Goal: Task Accomplishment & Management: Use online tool/utility

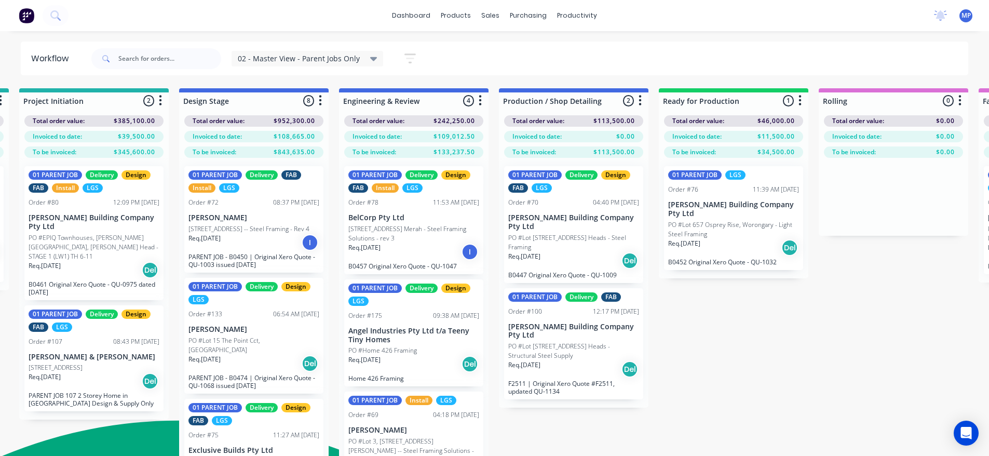
scroll to position [185, 0]
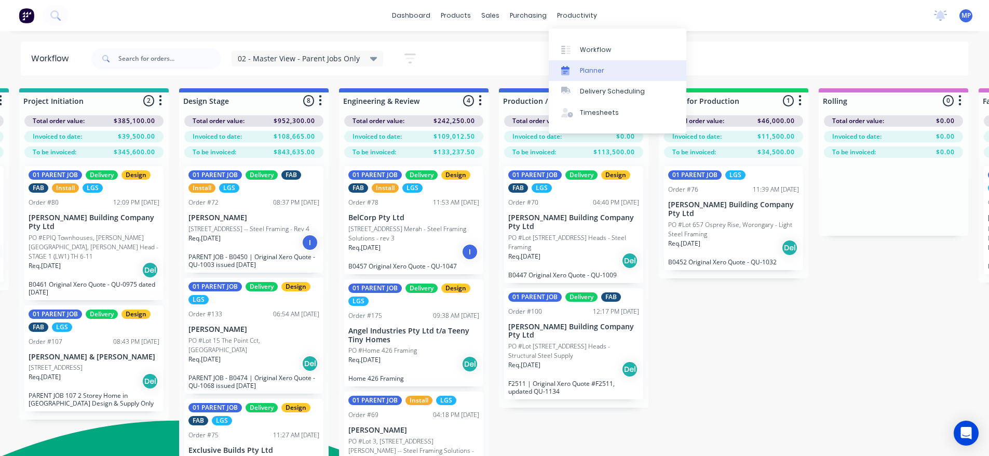
click at [592, 74] on div "Planner" at bounding box center [592, 70] width 24 height 9
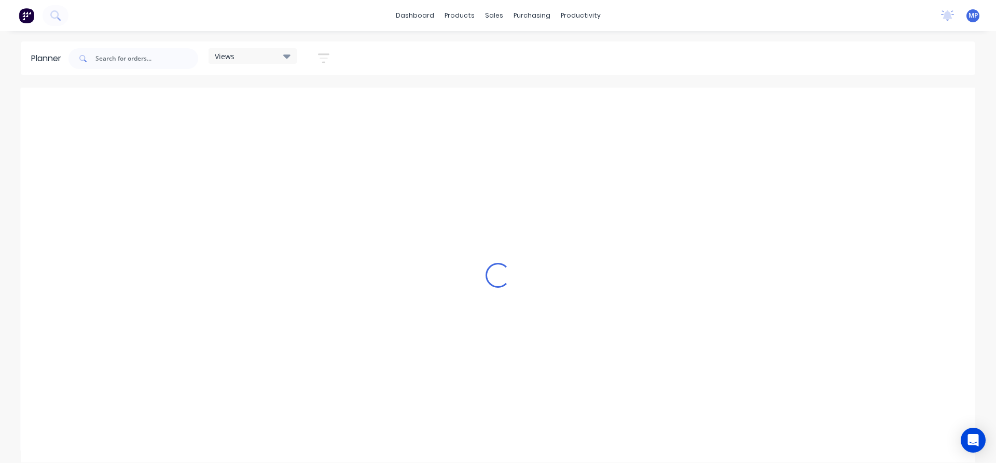
scroll to position [0, 729]
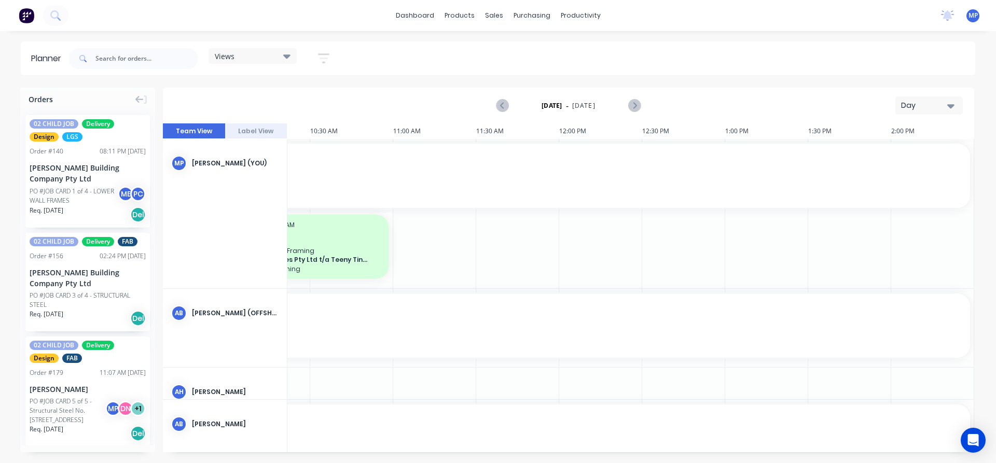
click at [951, 106] on icon "button" at bounding box center [951, 106] width 7 height 4
click at [899, 152] on div "Week" at bounding box center [910, 154] width 103 height 21
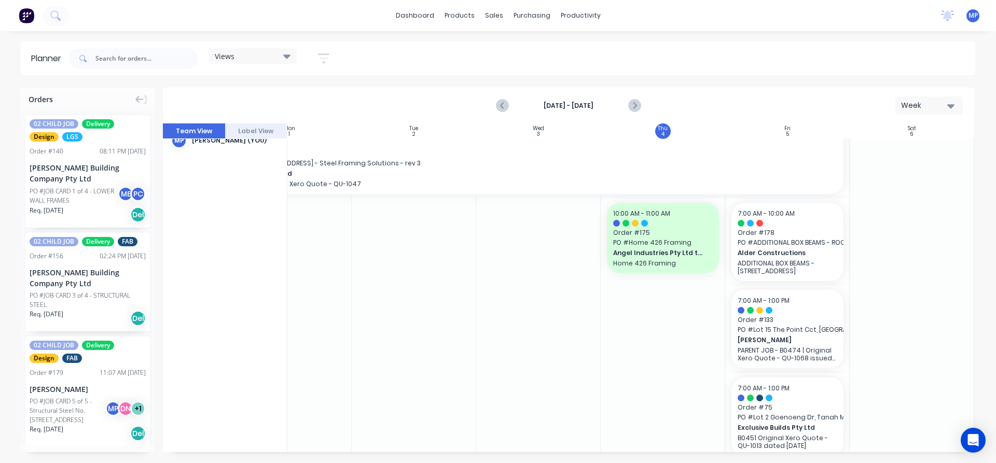
scroll to position [259, 189]
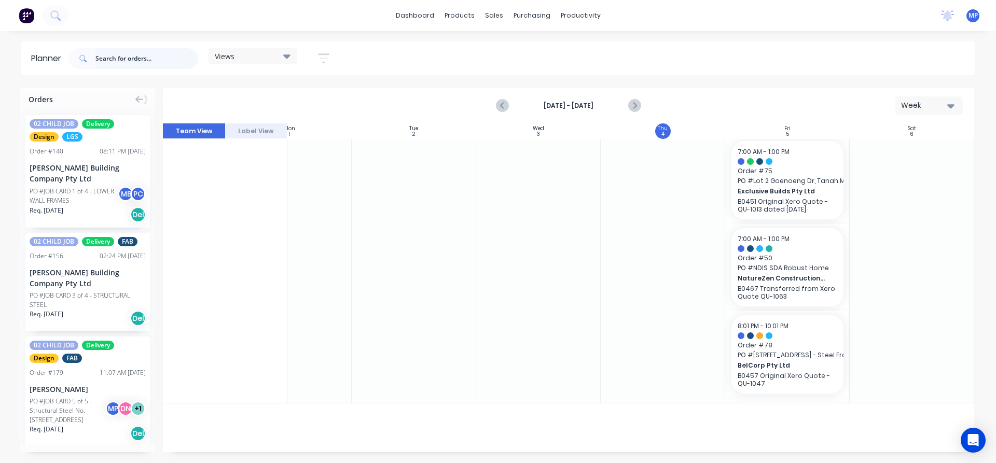
click at [112, 62] on input "text" at bounding box center [146, 58] width 103 height 21
type input "osprey"
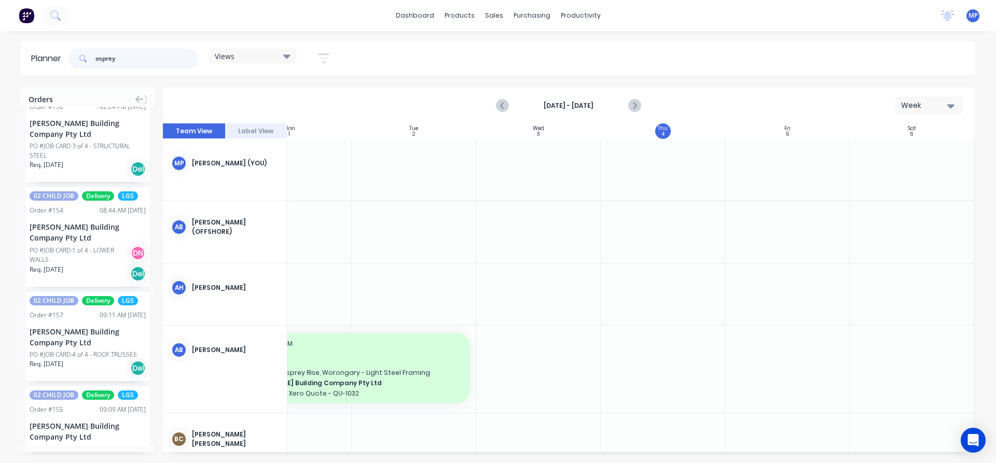
scroll to position [188, 0]
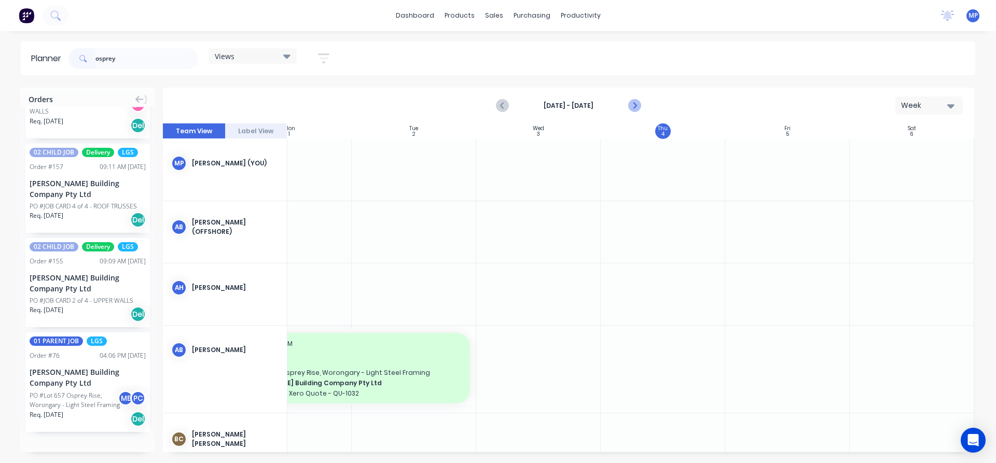
click at [635, 106] on icon "Next page" at bounding box center [634, 106] width 5 height 8
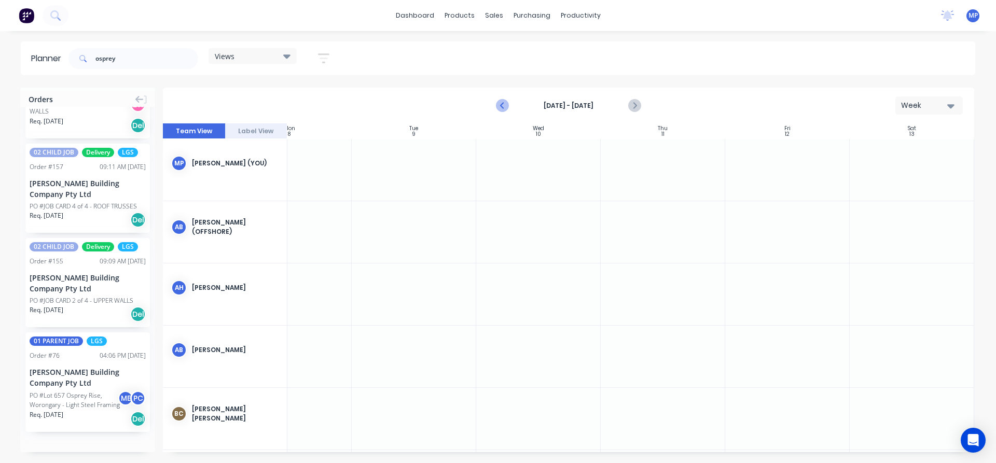
click at [506, 105] on icon "Previous page" at bounding box center [503, 106] width 12 height 12
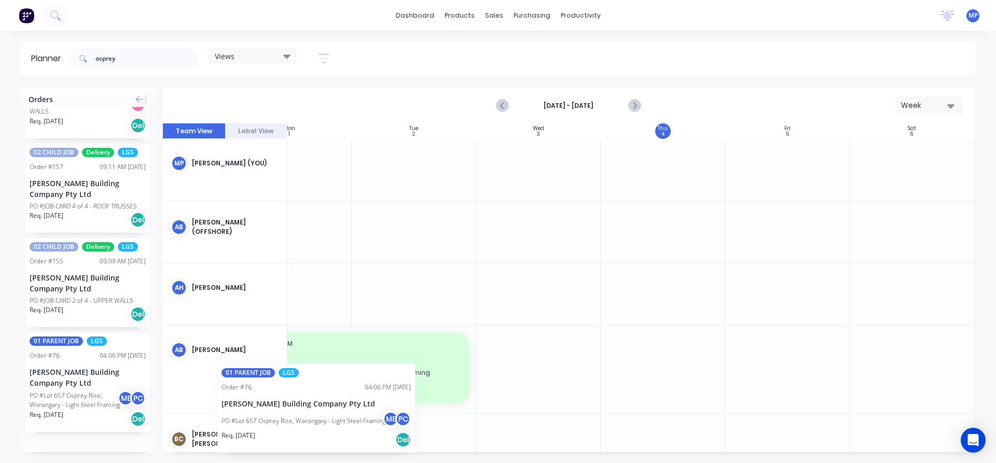
scroll to position [0, 186]
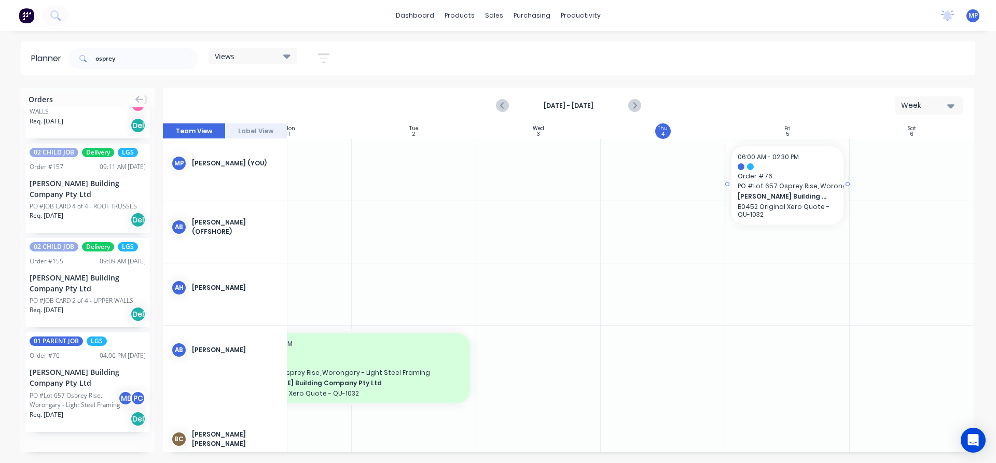
drag, startPoint x: 75, startPoint y: 364, endPoint x: 759, endPoint y: 180, distance: 708.5
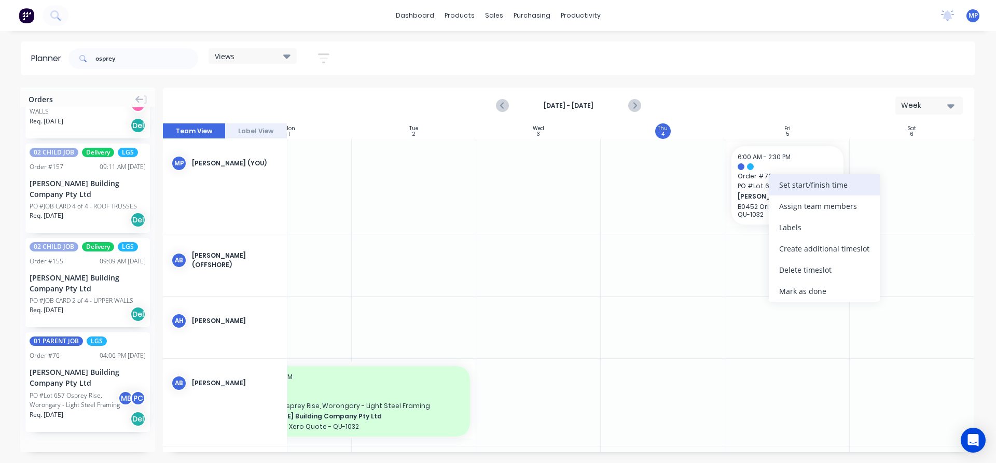
click at [803, 187] on div "Set start/finish time" at bounding box center [824, 184] width 111 height 21
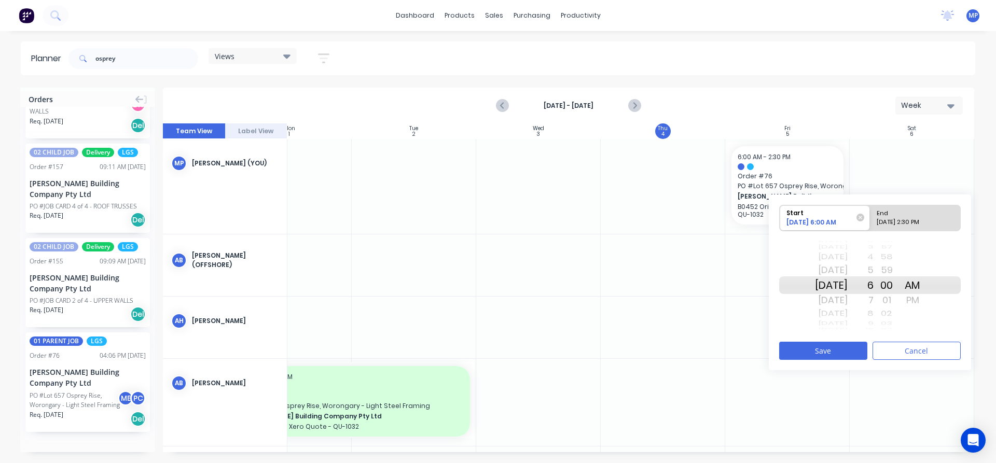
click at [889, 303] on div "01" at bounding box center [887, 300] width 26 height 17
click at [874, 302] on div "7" at bounding box center [861, 300] width 26 height 17
click at [874, 301] on div "8" at bounding box center [861, 300] width 26 height 17
click at [918, 213] on div "End" at bounding box center [910, 211] width 75 height 13
click at [871, 213] on input "End [DATE] 2:30 PM" at bounding box center [870, 217] width 1 height 25
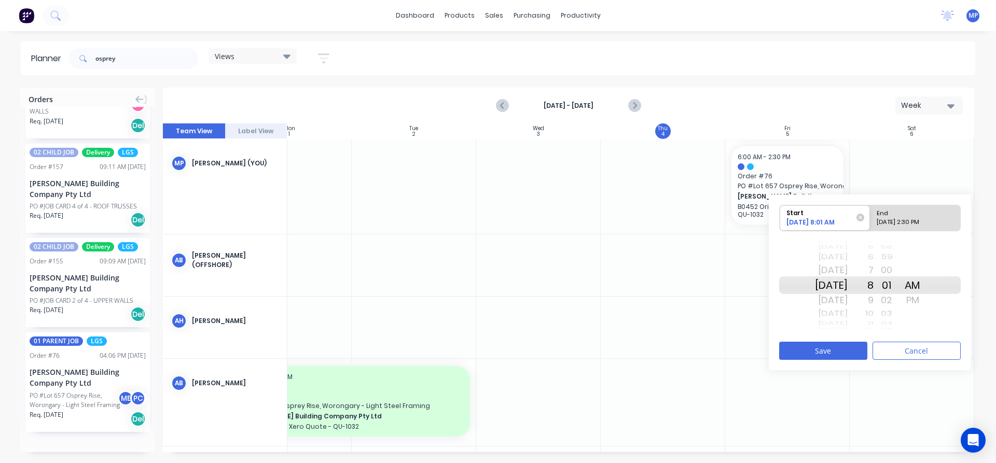
radio input "true"
click at [890, 269] on div "29" at bounding box center [887, 270] width 26 height 17
click at [900, 298] on div "30" at bounding box center [887, 300] width 26 height 17
click at [874, 258] on div "12" at bounding box center [861, 257] width 26 height 13
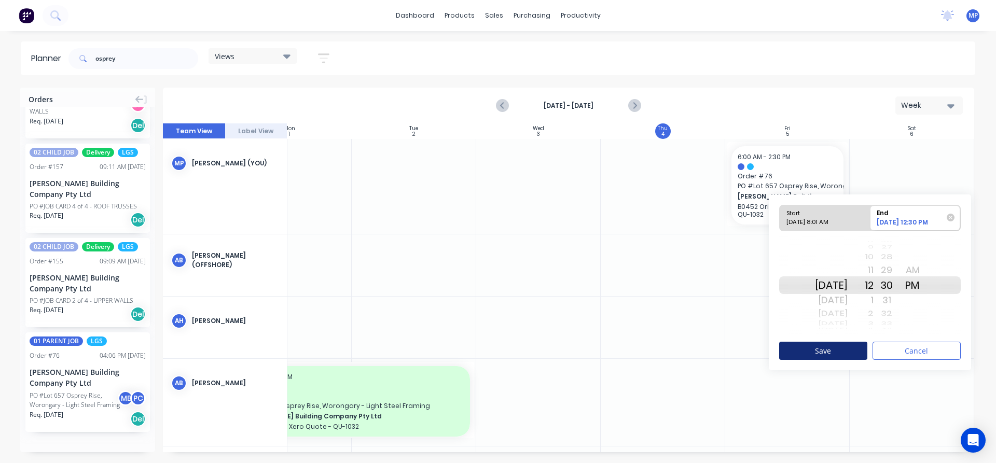
click at [844, 354] on button "Save" at bounding box center [823, 351] width 88 height 18
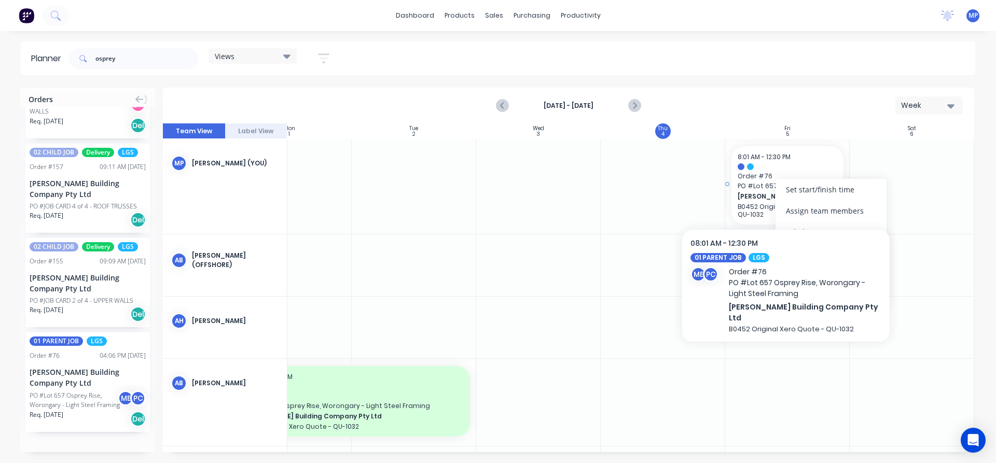
drag, startPoint x: 810, startPoint y: 190, endPoint x: 761, endPoint y: 187, distance: 48.9
click at [761, 187] on body "dashboard products sales purchasing productivity dashboard products Product Cat…" at bounding box center [498, 231] width 996 height 463
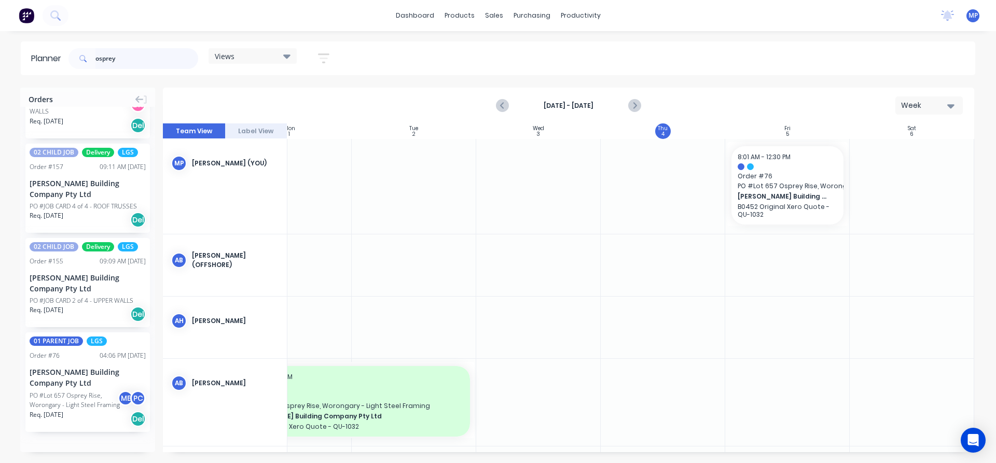
click at [136, 65] on input "osprey" at bounding box center [146, 58] width 103 height 21
type input "o"
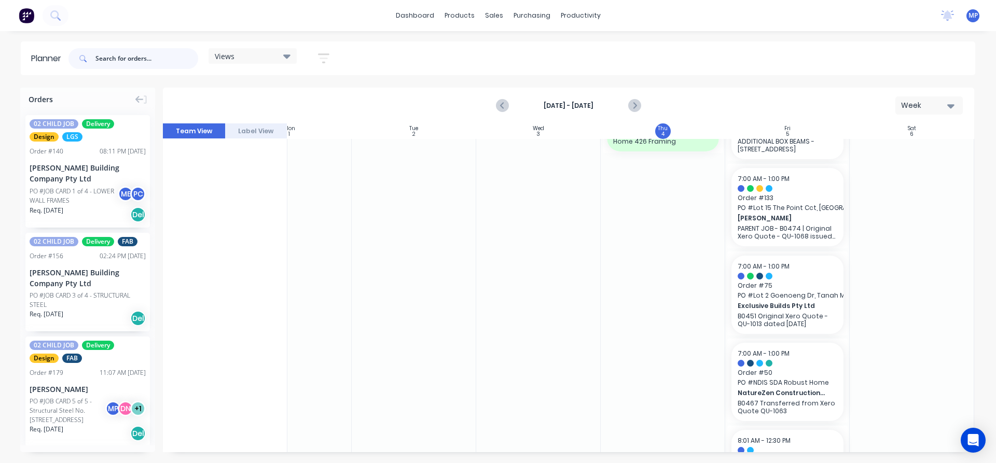
scroll to position [156, 186]
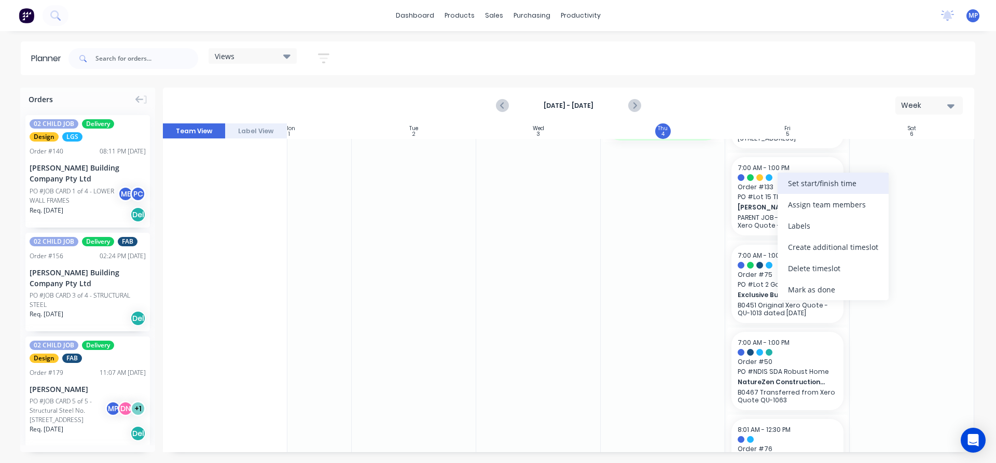
click at [812, 185] on div "Set start/finish time" at bounding box center [833, 183] width 111 height 21
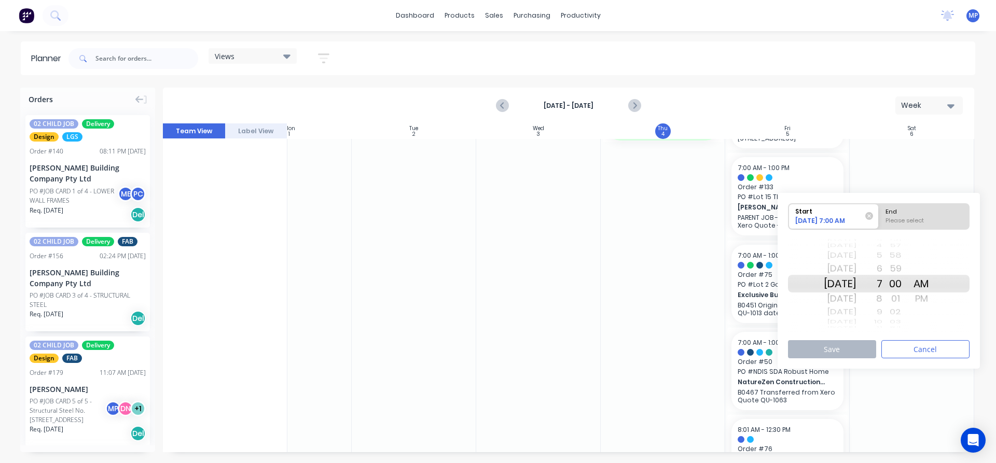
click at [855, 297] on div "[DATE]" at bounding box center [840, 299] width 33 height 17
click at [930, 213] on div "End" at bounding box center [924, 210] width 85 height 13
click at [880, 213] on input "End Please select" at bounding box center [879, 216] width 1 height 25
radio input "true"
click at [896, 314] on div "02" at bounding box center [896, 312] width 26 height 13
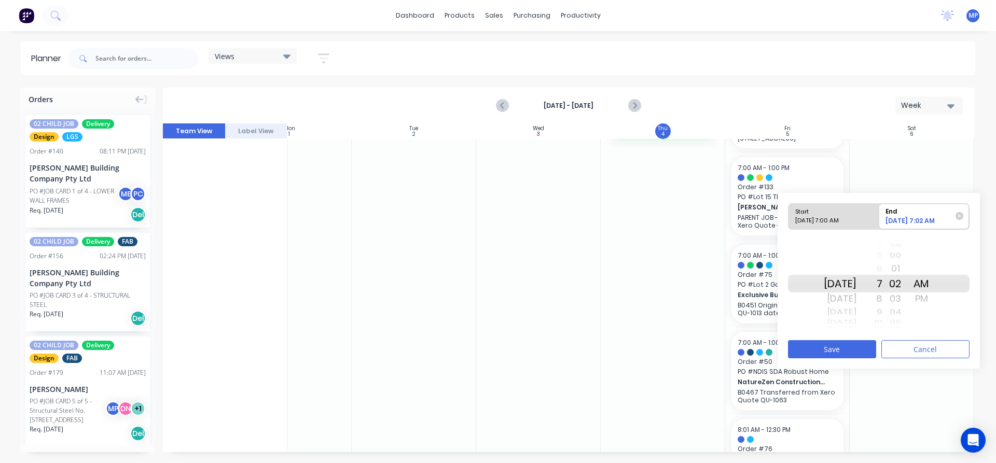
click at [909, 257] on div "00" at bounding box center [896, 255] width 26 height 13
click at [883, 310] on div "9" at bounding box center [870, 312] width 26 height 13
click at [883, 302] on div "10" at bounding box center [870, 299] width 26 height 17
click at [856, 348] on button "Save" at bounding box center [832, 349] width 88 height 18
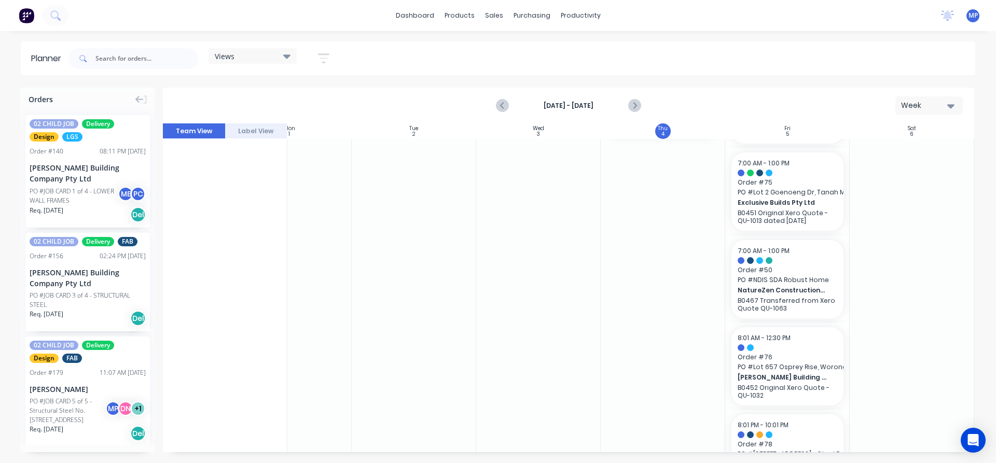
scroll to position [120, 186]
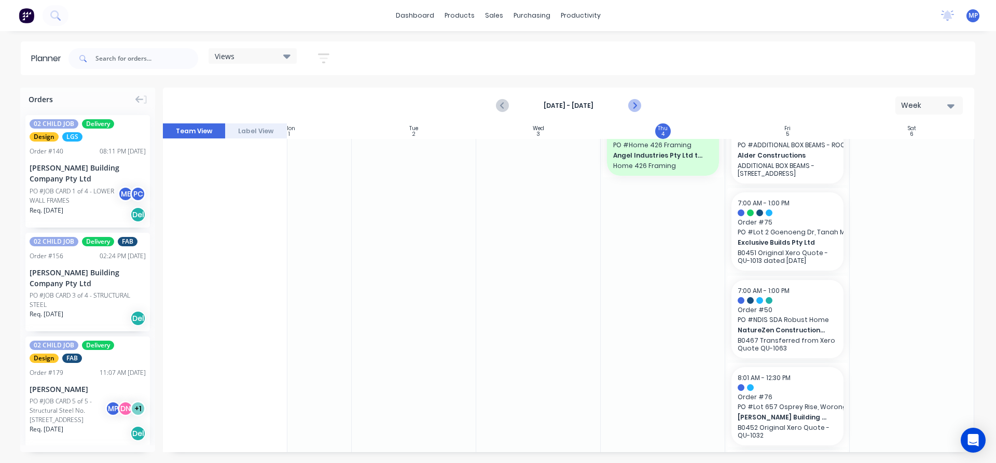
click at [634, 104] on icon "Next page" at bounding box center [634, 106] width 5 height 8
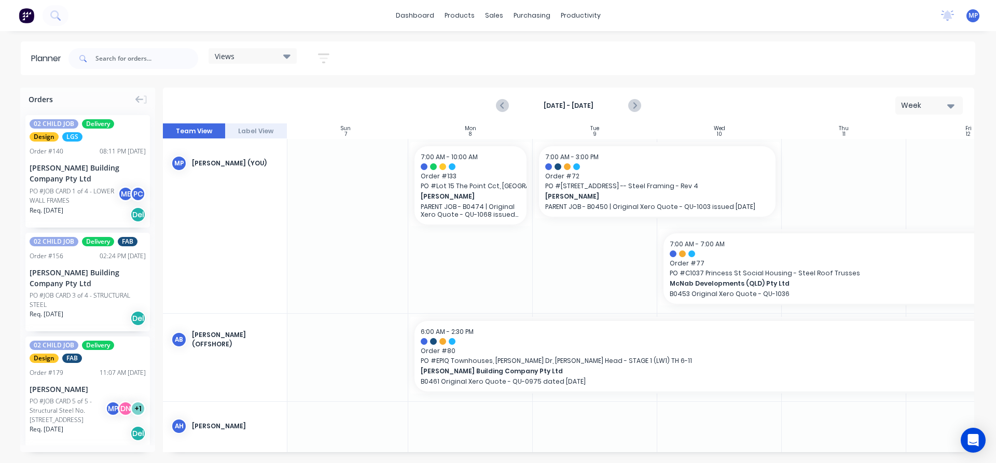
scroll to position [0, 0]
drag, startPoint x: 784, startPoint y: 181, endPoint x: 894, endPoint y: 181, distance: 109.5
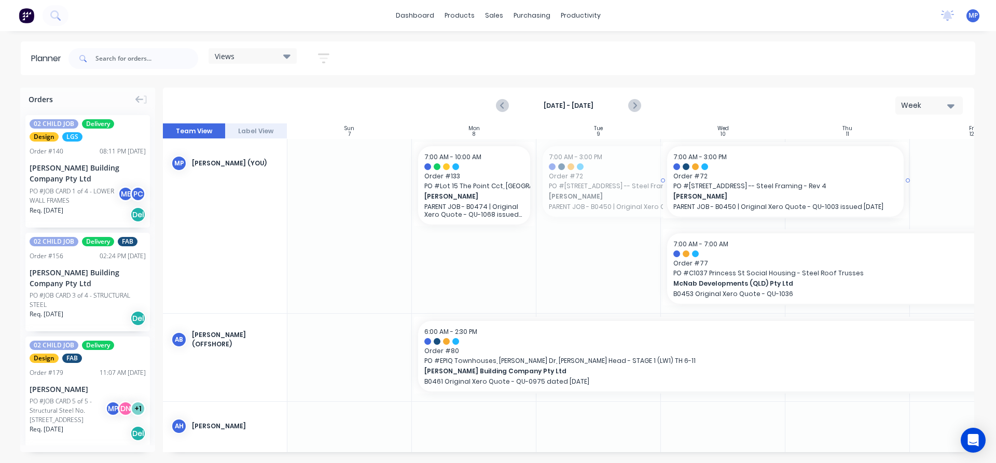
drag, startPoint x: 539, startPoint y: 179, endPoint x: 665, endPoint y: 181, distance: 125.6
drag, startPoint x: 533, startPoint y: 183, endPoint x: 615, endPoint y: 187, distance: 82.1
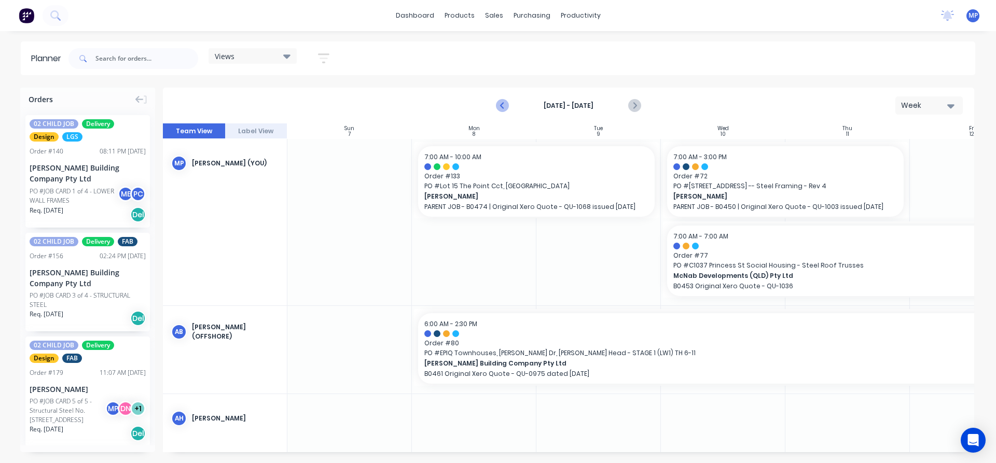
click at [504, 106] on icon "Previous page" at bounding box center [503, 106] width 12 height 12
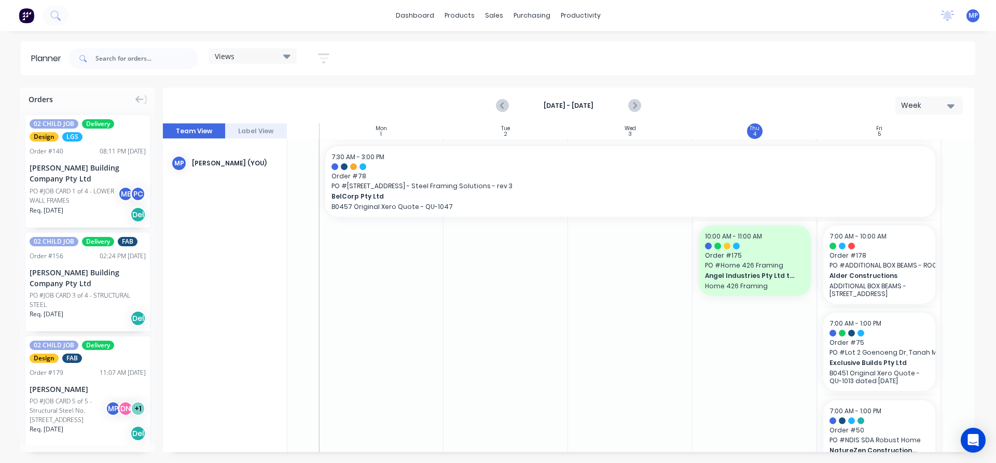
scroll to position [0, 189]
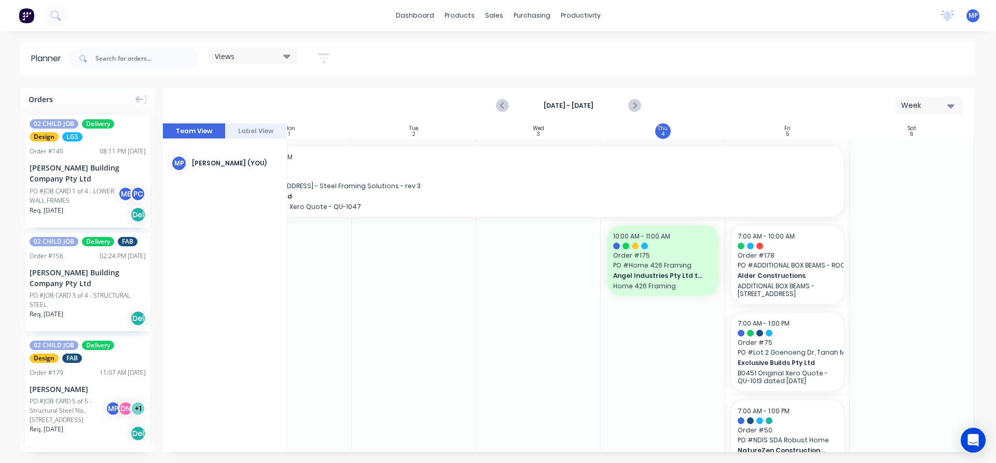
click at [405, 91] on div "[DATE] - [DATE] Week" at bounding box center [569, 106] width 810 height 34
click at [427, 61] on div "Views Save new view None (Default) edit DESIGN TEAM (INTERNAL) edit ENGINEERING…" at bounding box center [520, 58] width 909 height 31
click at [265, 15] on div "dashboard products sales purchasing productivity dashboard products Product Cat…" at bounding box center [498, 15] width 996 height 31
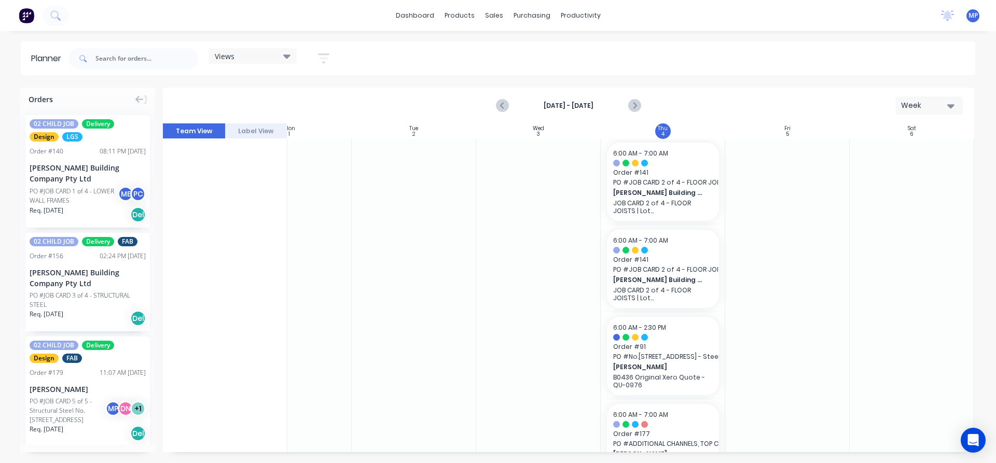
scroll to position [1194, 189]
